Goal: Information Seeking & Learning: Learn about a topic

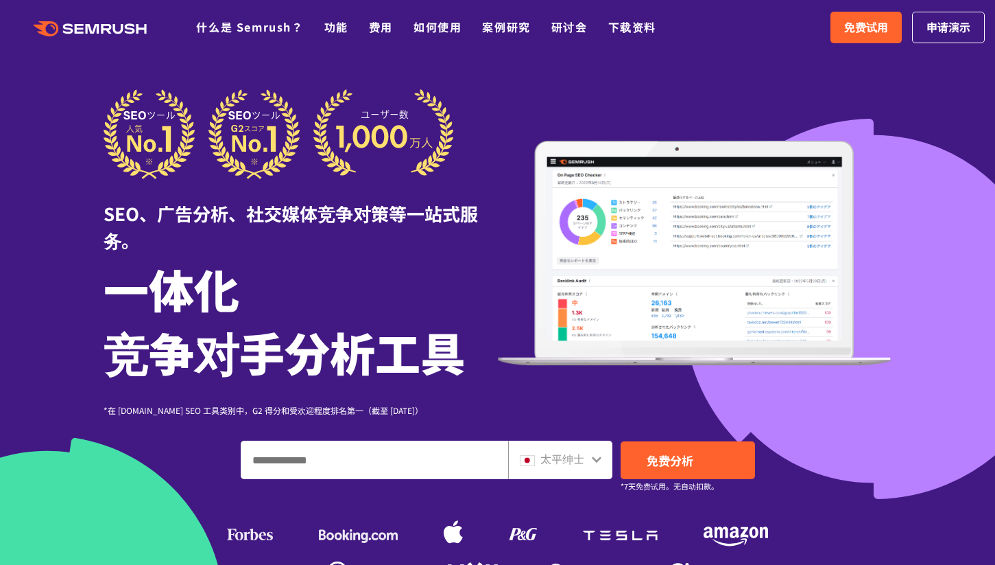
click at [665, 157] on img at bounding box center [695, 253] width 394 height 225
click at [263, 21] on font "什么是 Semrush？" at bounding box center [249, 27] width 107 height 16
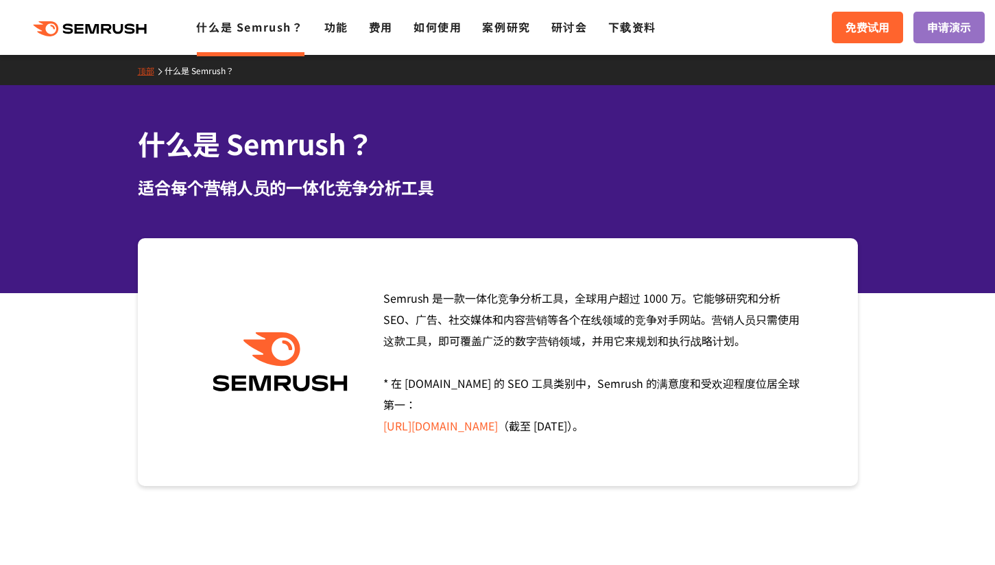
click at [106, 27] on icon ".cls {fill: #FF642D;}" at bounding box center [91, 28] width 155 height 15
